Goal: Task Accomplishment & Management: Complete application form

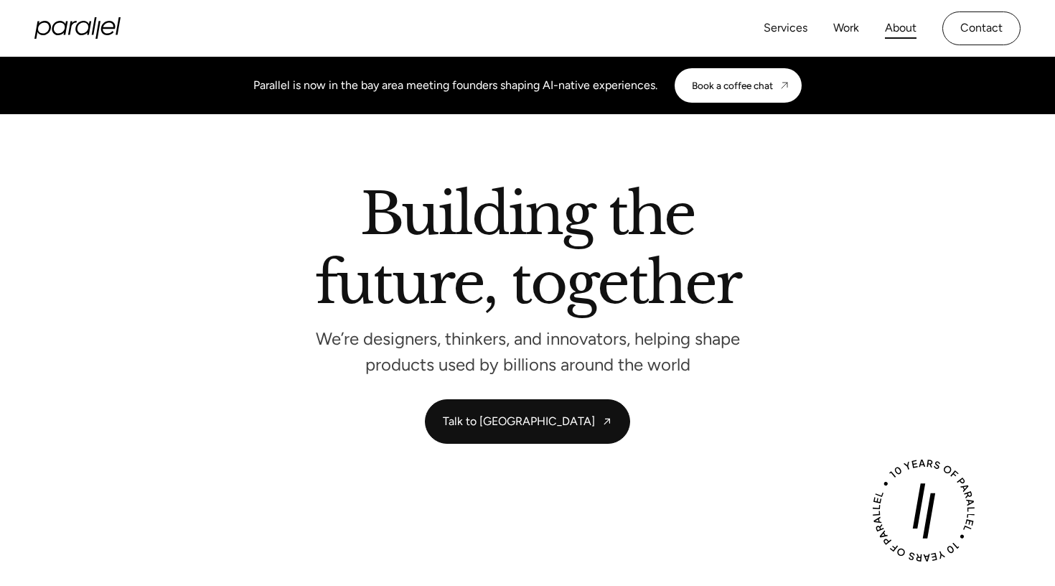
click at [895, 29] on link "About" at bounding box center [901, 28] width 32 height 21
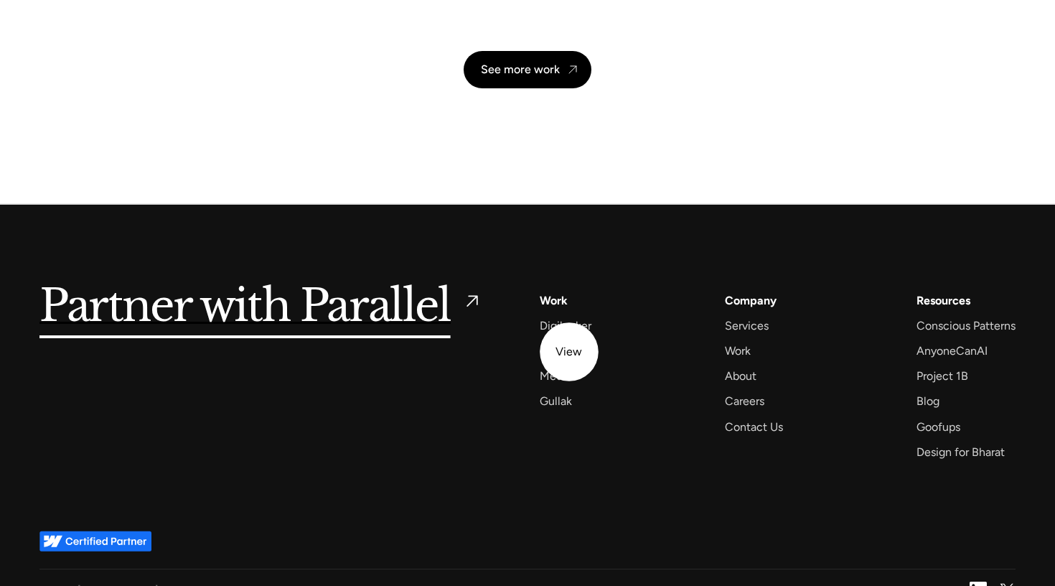
scroll to position [3378, 0]
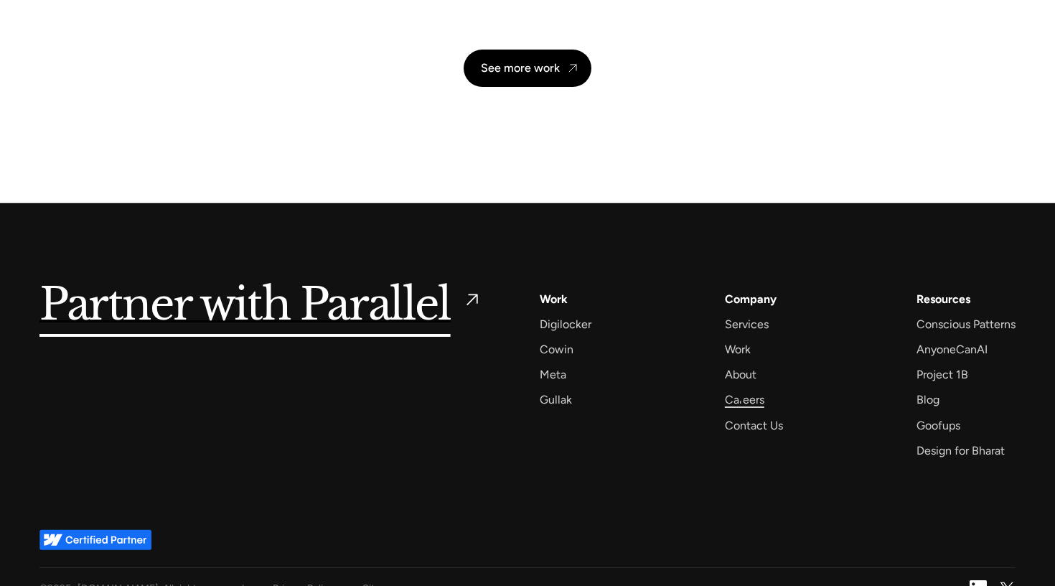
click at [741, 398] on div "Careers" at bounding box center [744, 399] width 39 height 19
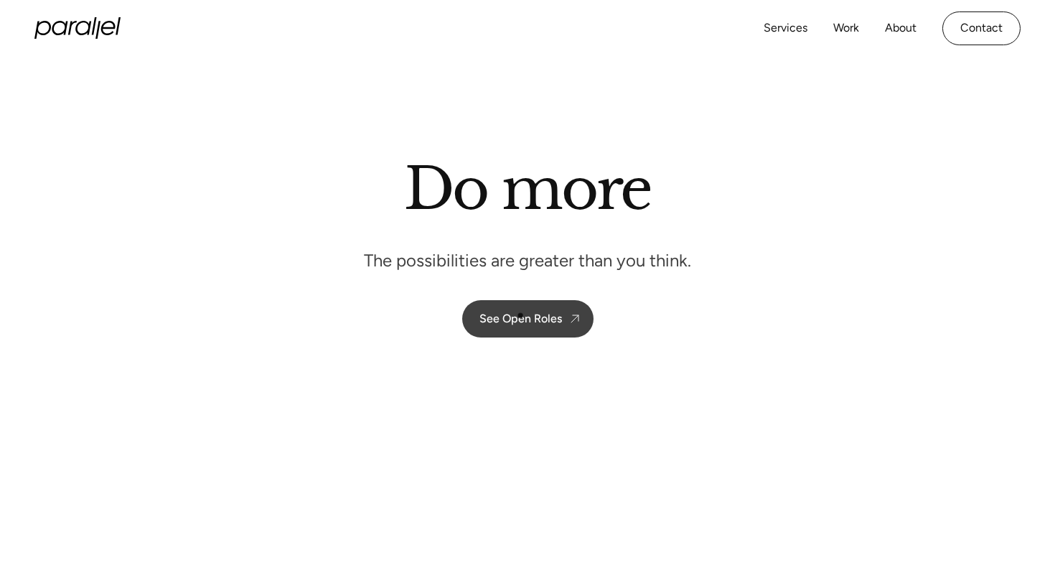
click at [520, 315] on div "See Open Roles" at bounding box center [520, 318] width 83 height 14
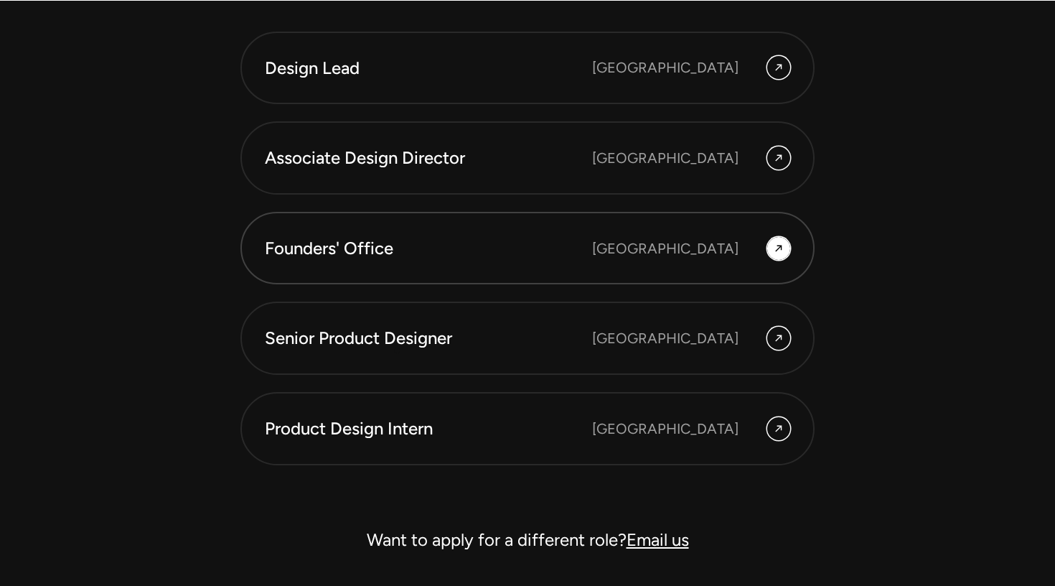
scroll to position [3961, 0]
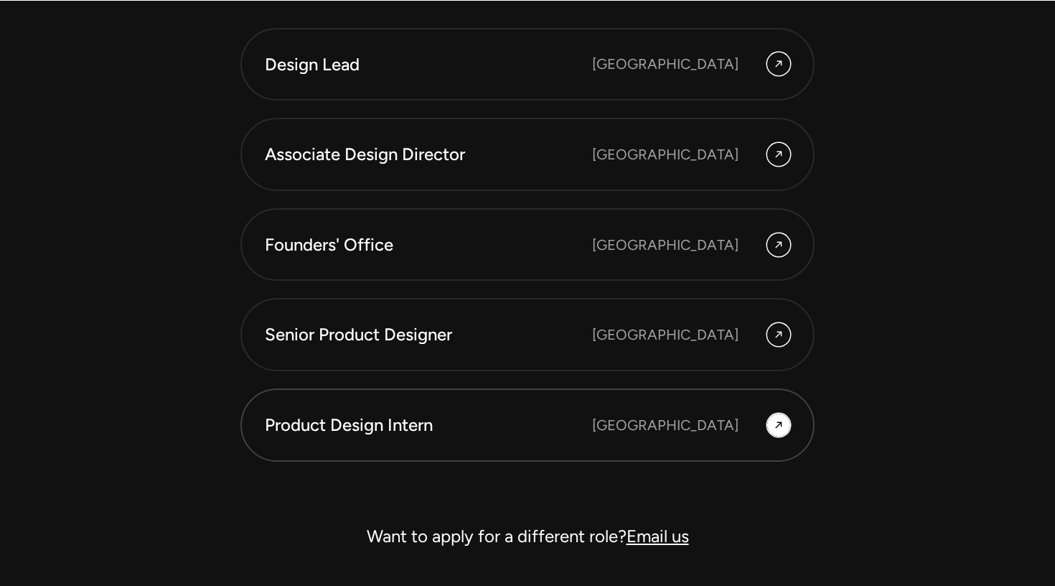
click at [347, 418] on div "Product Design Intern" at bounding box center [428, 425] width 327 height 24
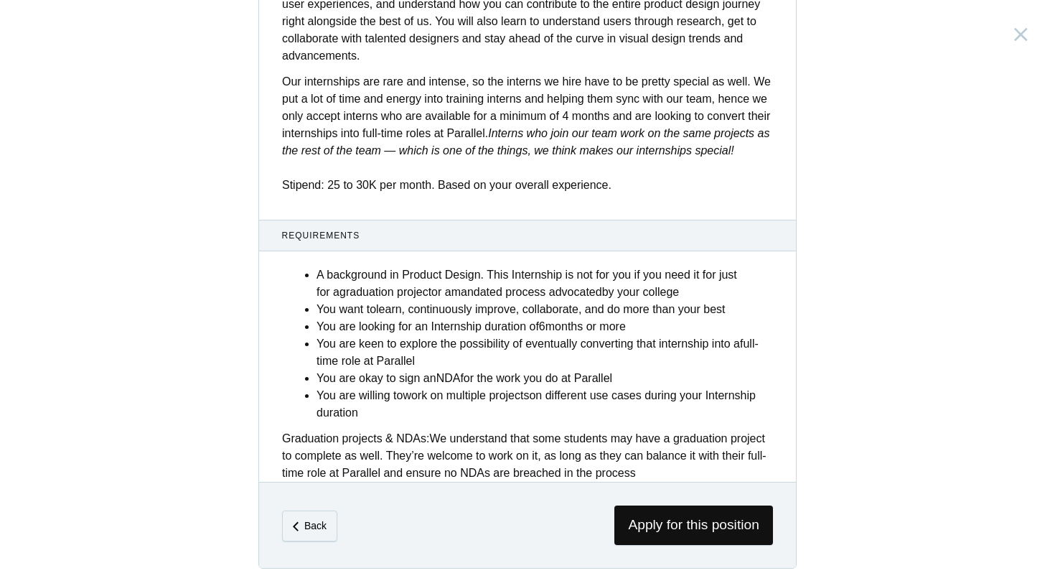
scroll to position [518, 0]
click at [644, 527] on span "Apply for this position" at bounding box center [693, 524] width 159 height 39
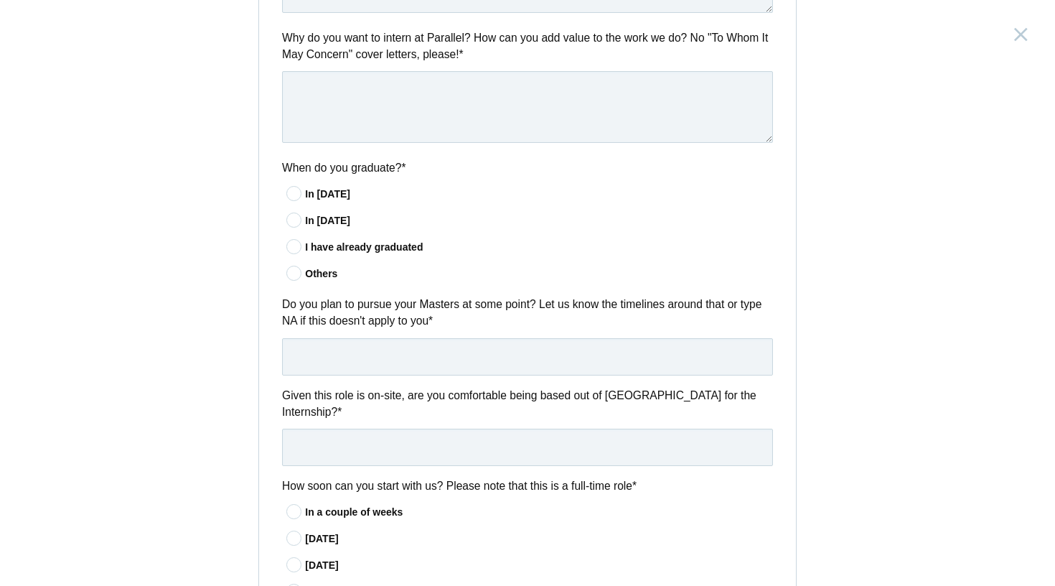
scroll to position [840, 0]
